Goal: Task Accomplishment & Management: Manage account settings

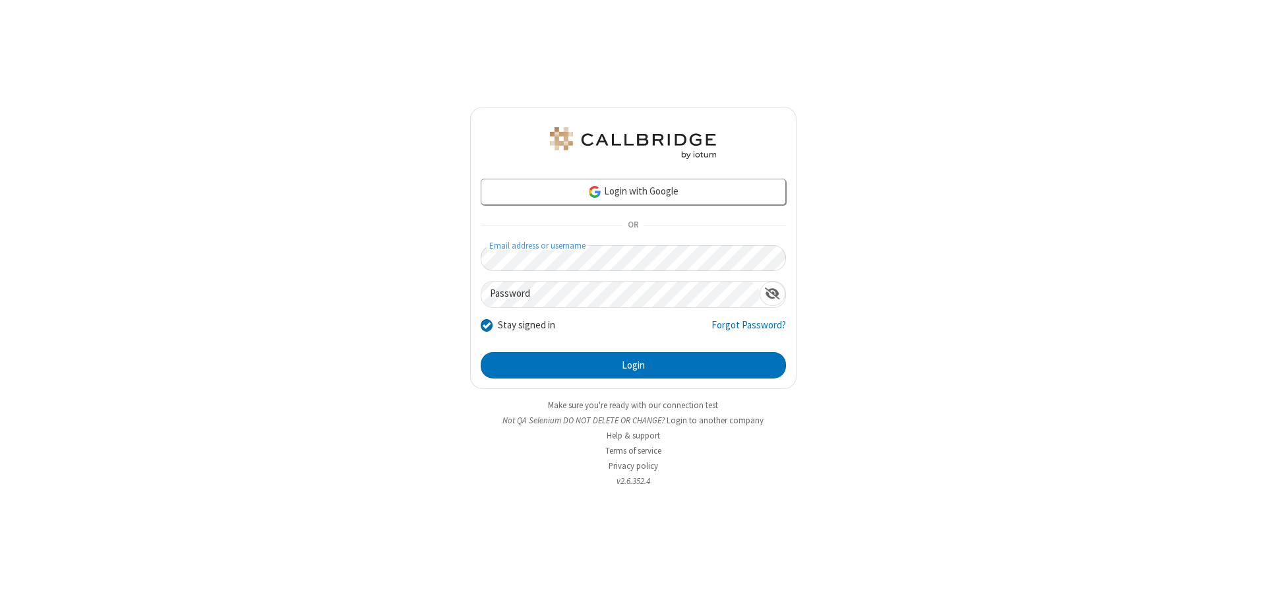
click at [486, 324] on input "Stay signed in" at bounding box center [487, 325] width 13 height 14
checkbox input "false"
click at [633, 365] on button "Login" at bounding box center [633, 365] width 305 height 26
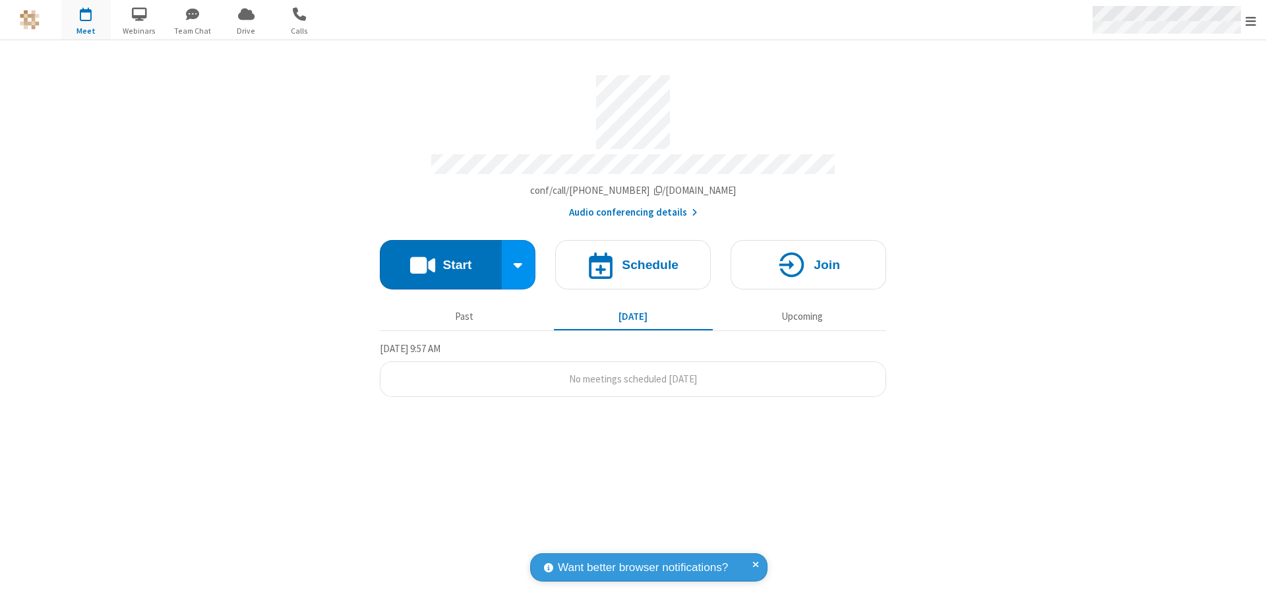
click at [1251, 20] on span "Open menu" at bounding box center [1251, 21] width 11 height 13
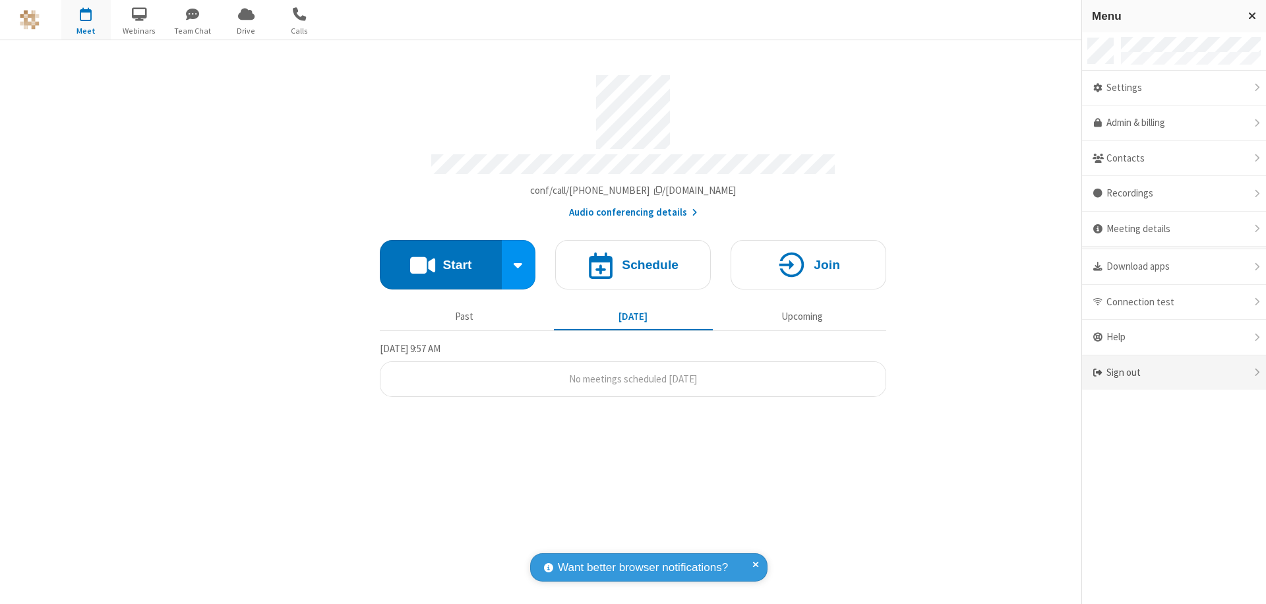
click at [1174, 373] on div "Sign out" at bounding box center [1174, 372] width 184 height 35
